Goal: Task Accomplishment & Management: Complete application form

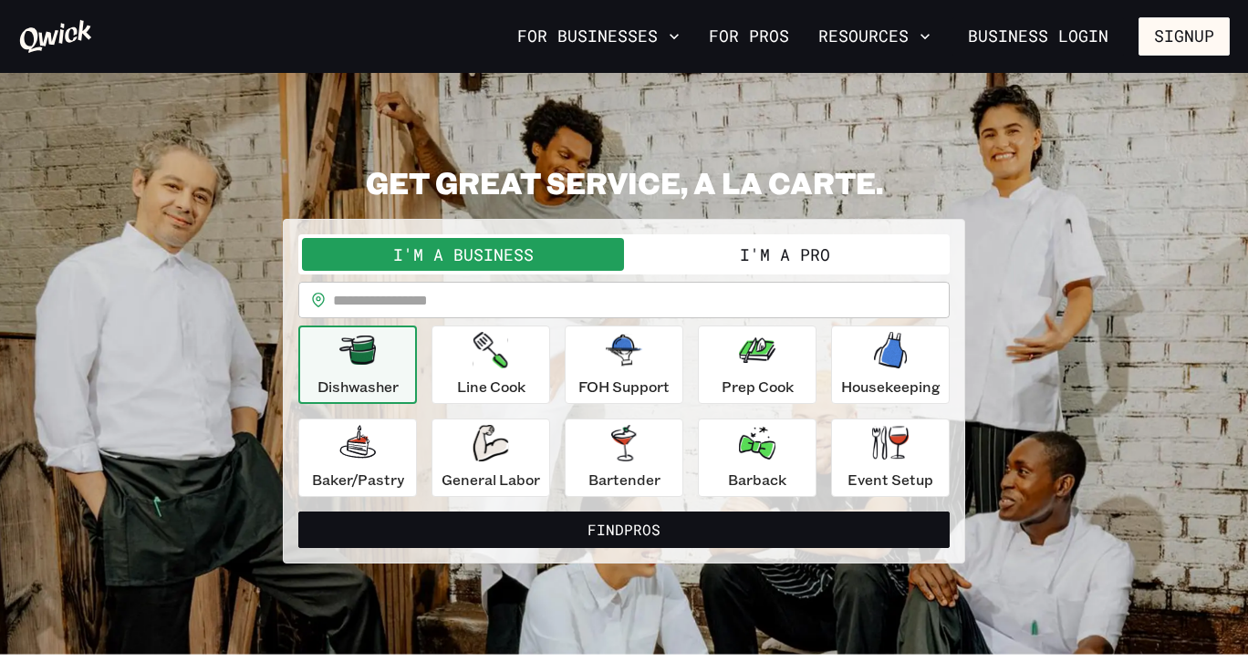
click at [747, 255] on button "I'm a Pro" at bounding box center [785, 254] width 322 height 33
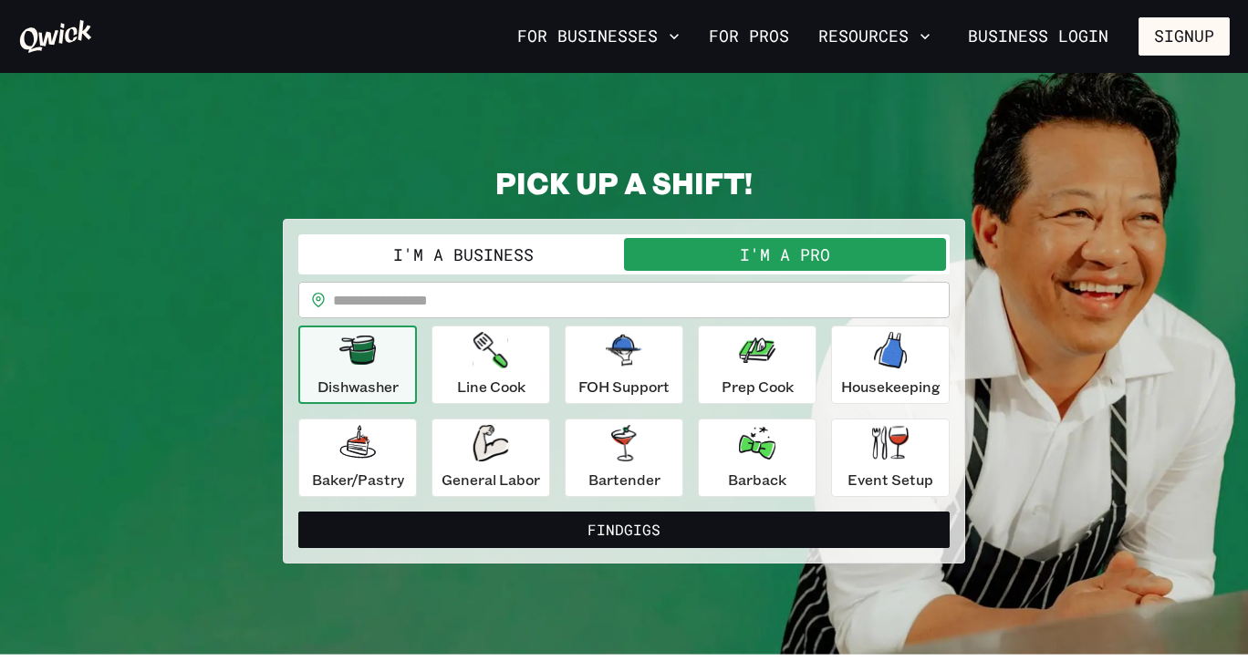
click at [568, 311] on input "text" at bounding box center [641, 300] width 617 height 36
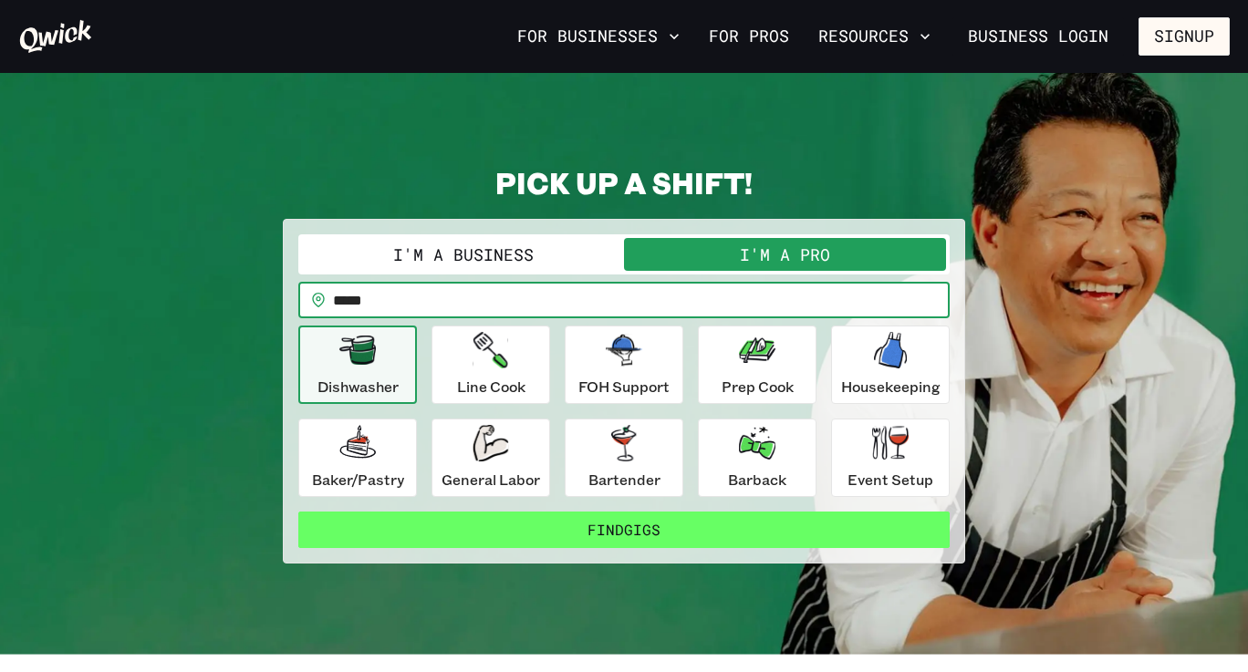
type input "*****"
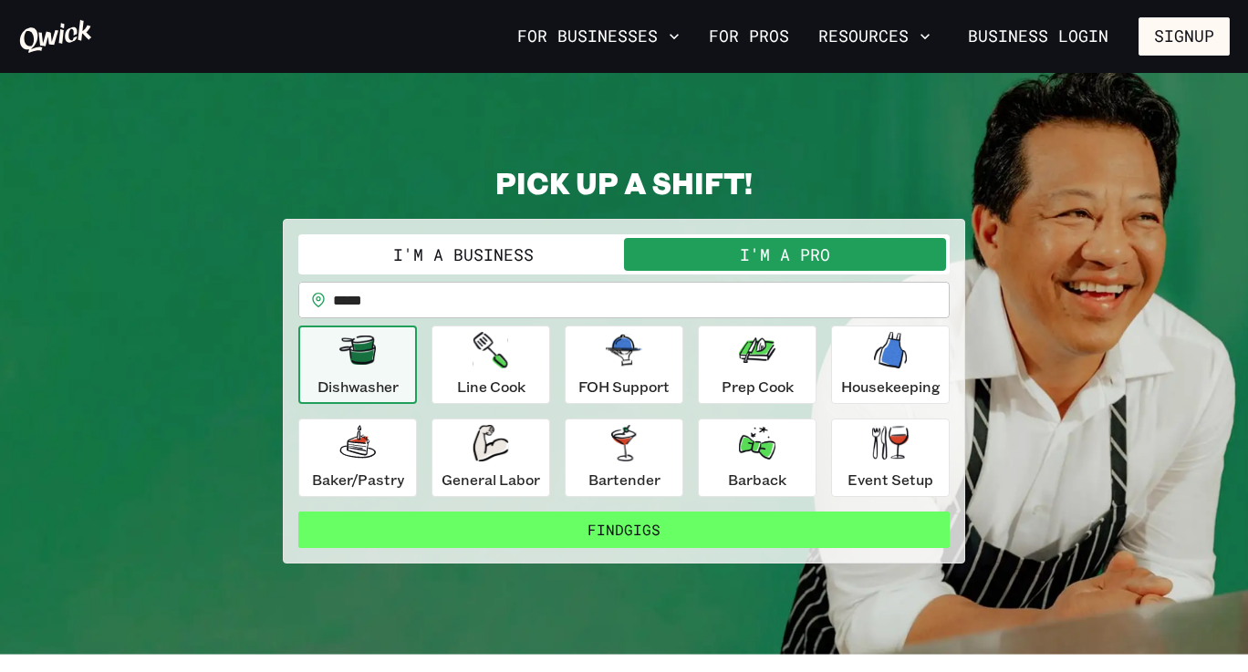
click at [563, 538] on button "Find Gigs" at bounding box center [623, 530] width 651 height 36
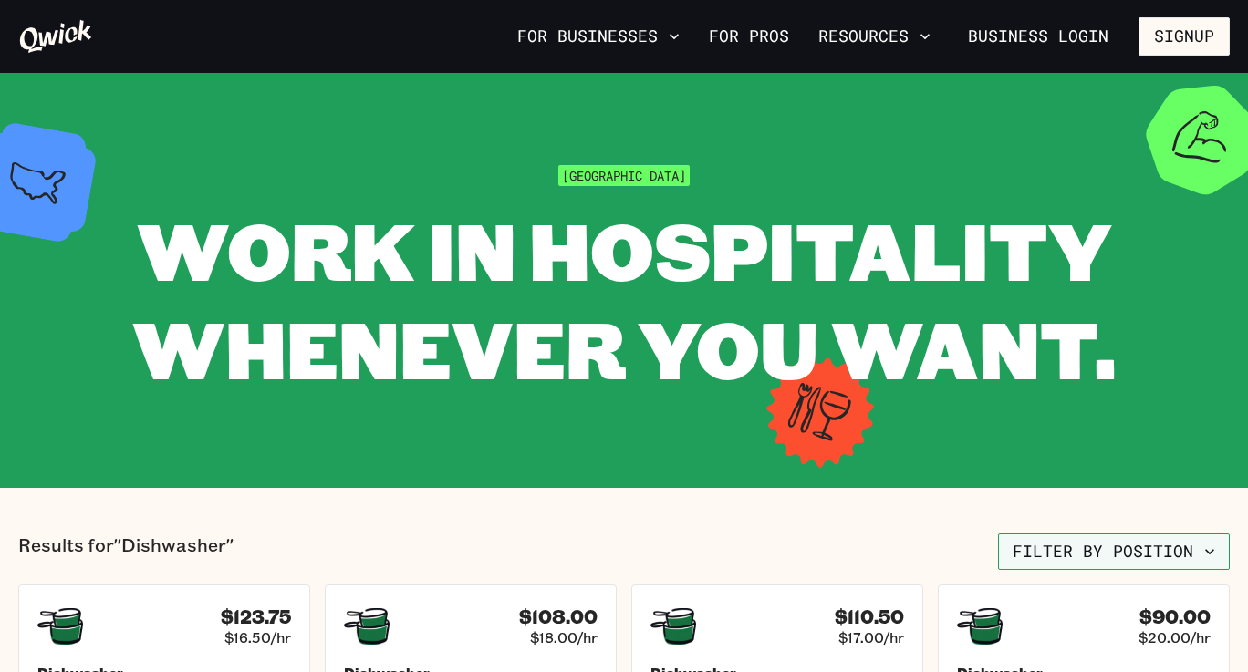
click at [1118, 564] on button "Filter by position" at bounding box center [1114, 552] width 232 height 36
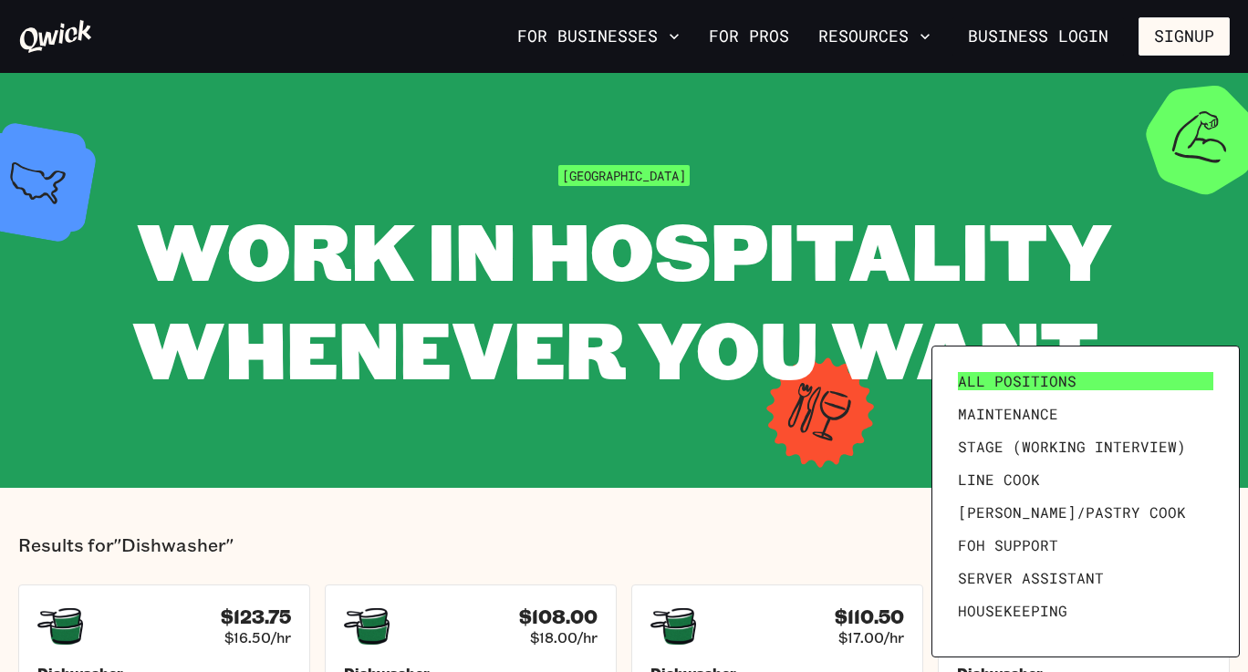
click at [1053, 378] on span "All Positions" at bounding box center [1017, 381] width 119 height 18
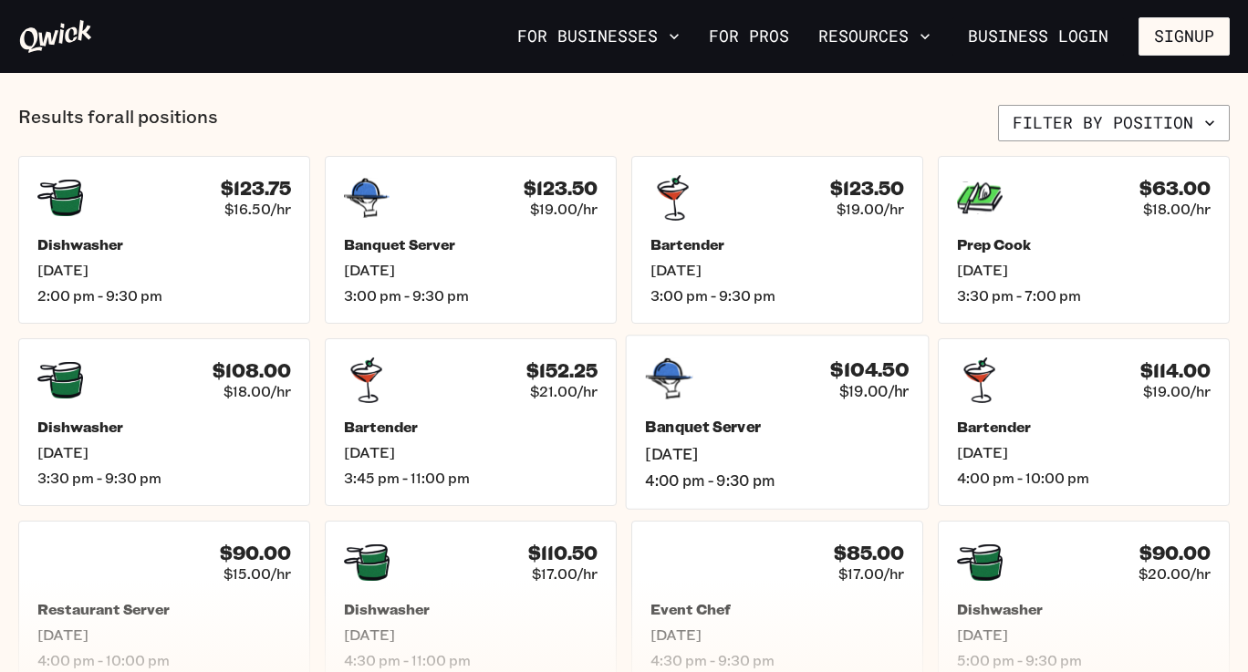
scroll to position [735, 0]
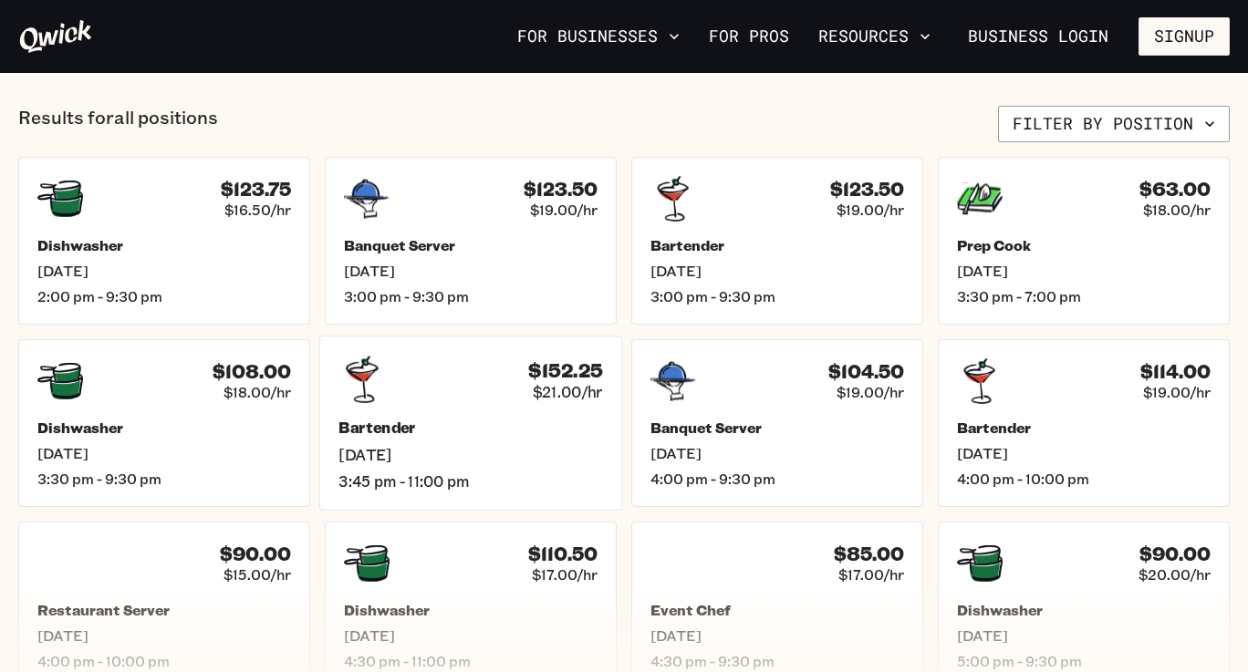
click at [522, 417] on div "$152.25 $21.00/hr Bartender [DATE] 3:45 pm - 11:00 pm" at bounding box center [471, 423] width 304 height 174
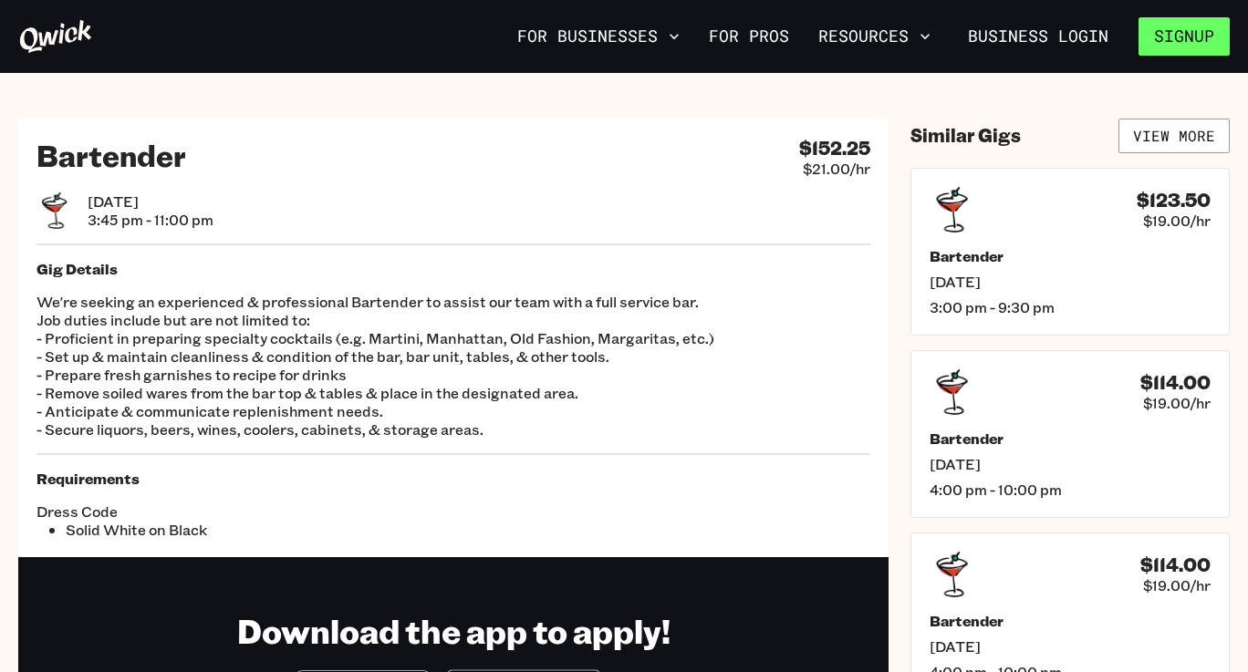
click at [1159, 40] on button "Signup" at bounding box center [1184, 36] width 91 height 38
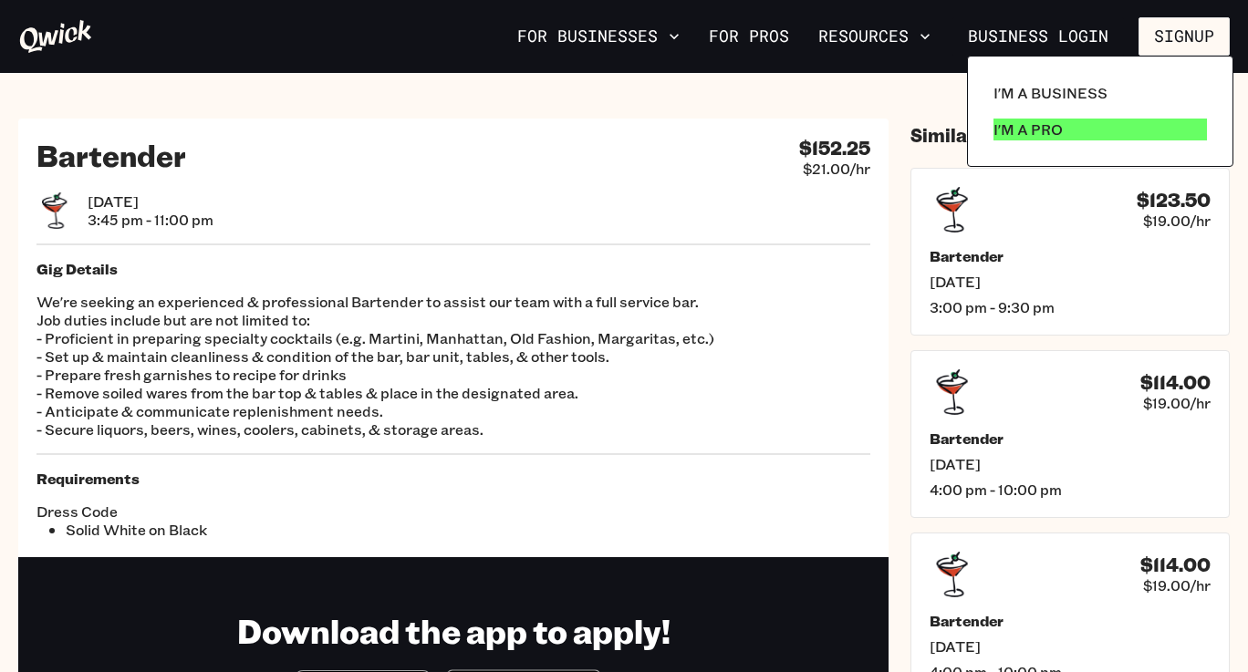
click at [1054, 132] on p "I'm a Pro" at bounding box center [1028, 130] width 69 height 22
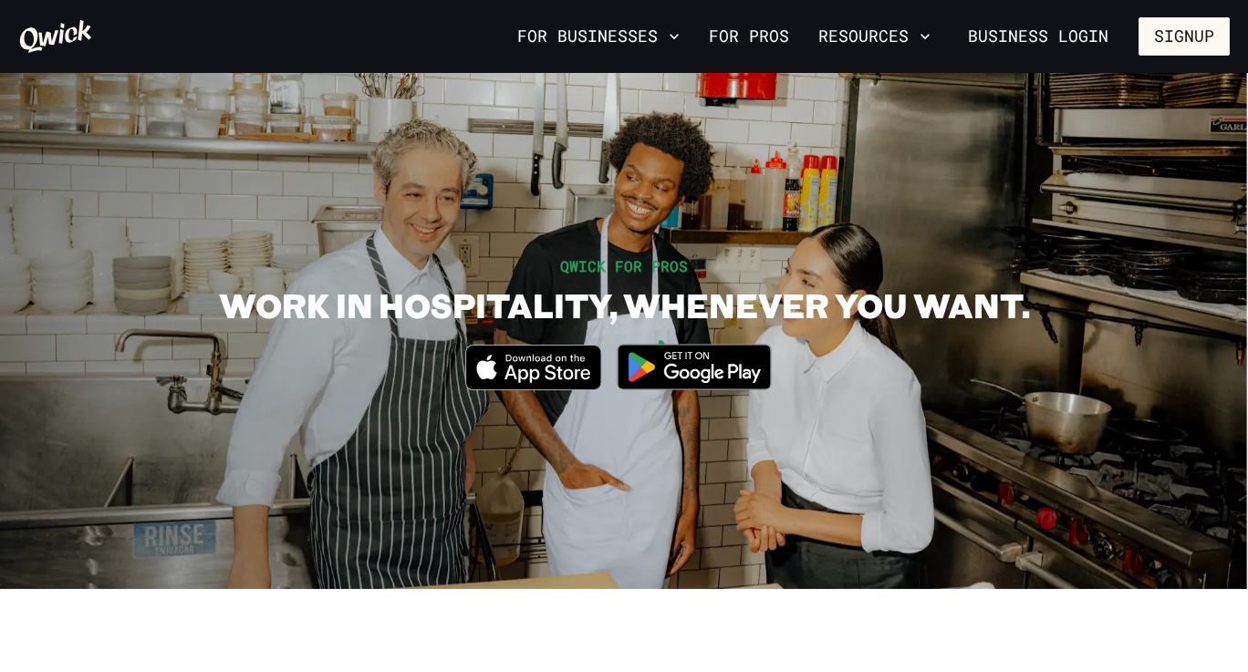
click at [546, 377] on icon "Download on the App Store" at bounding box center [548, 374] width 86 height 18
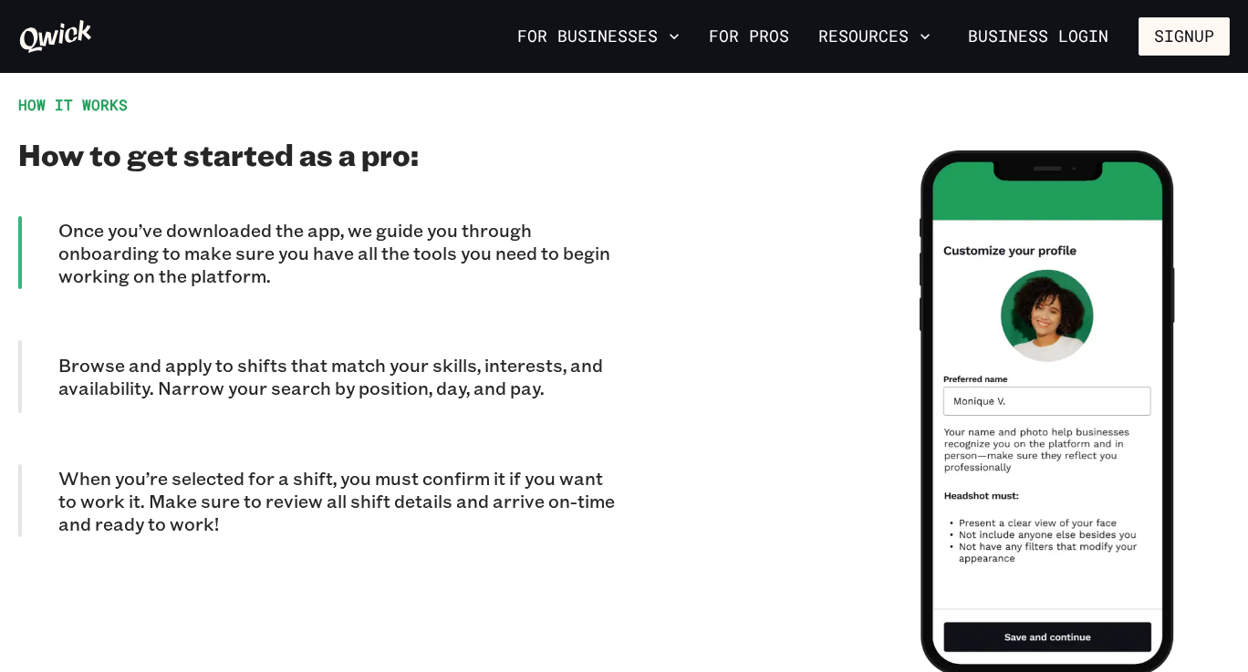
scroll to position [1836, 0]
